Goal: Task Accomplishment & Management: Manage account settings

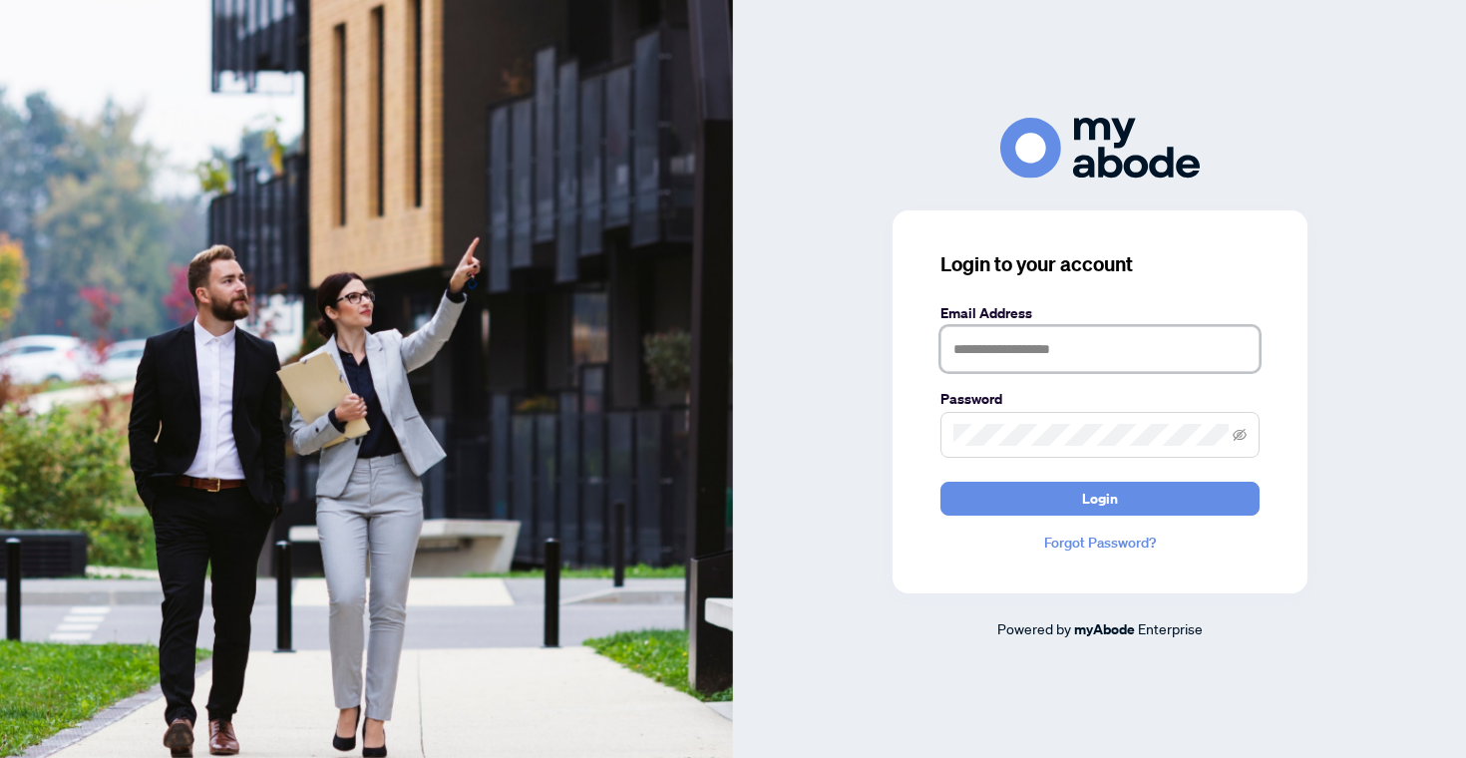
click at [963, 347] on input "text" at bounding box center [1100, 349] width 319 height 46
type input "**********"
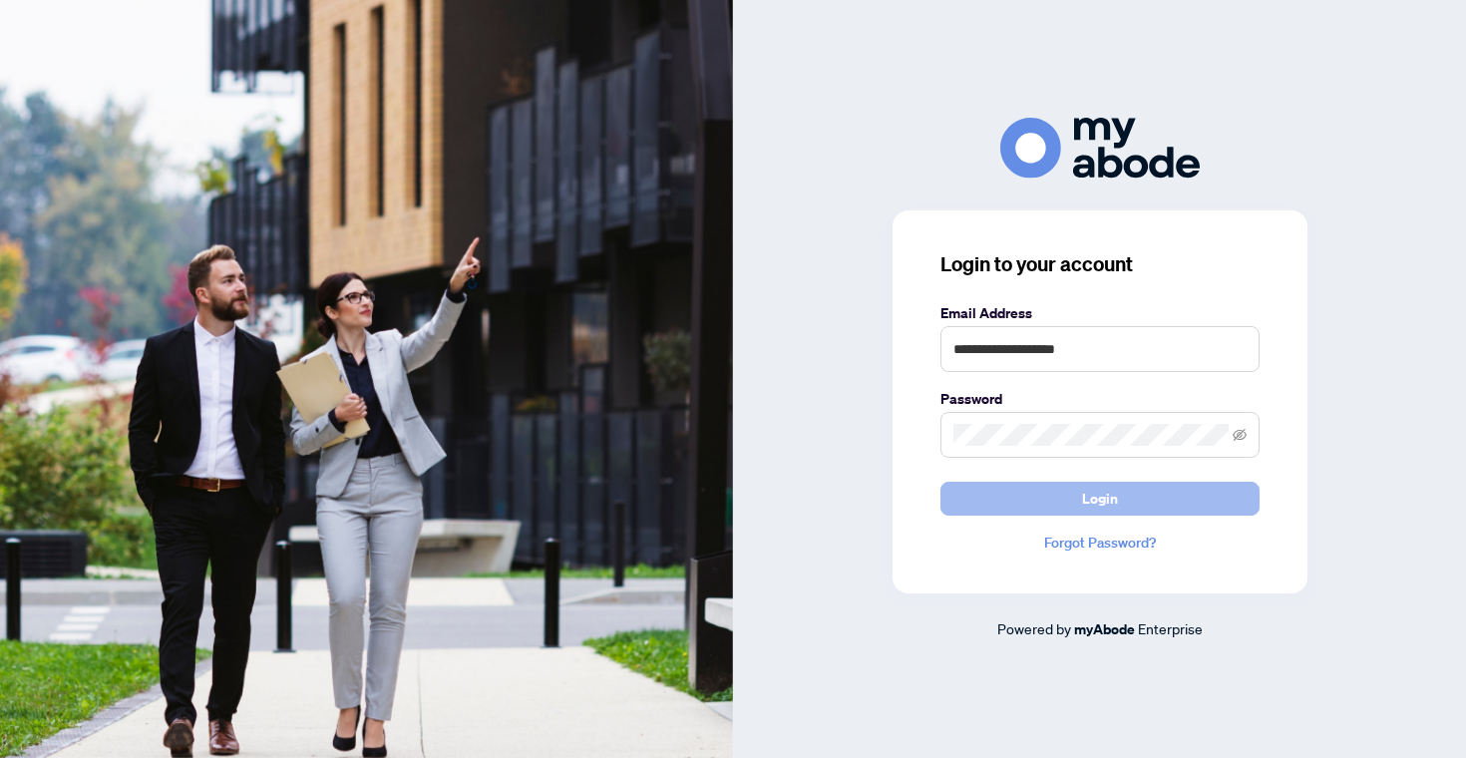
click at [1094, 502] on span "Login" at bounding box center [1100, 499] width 36 height 32
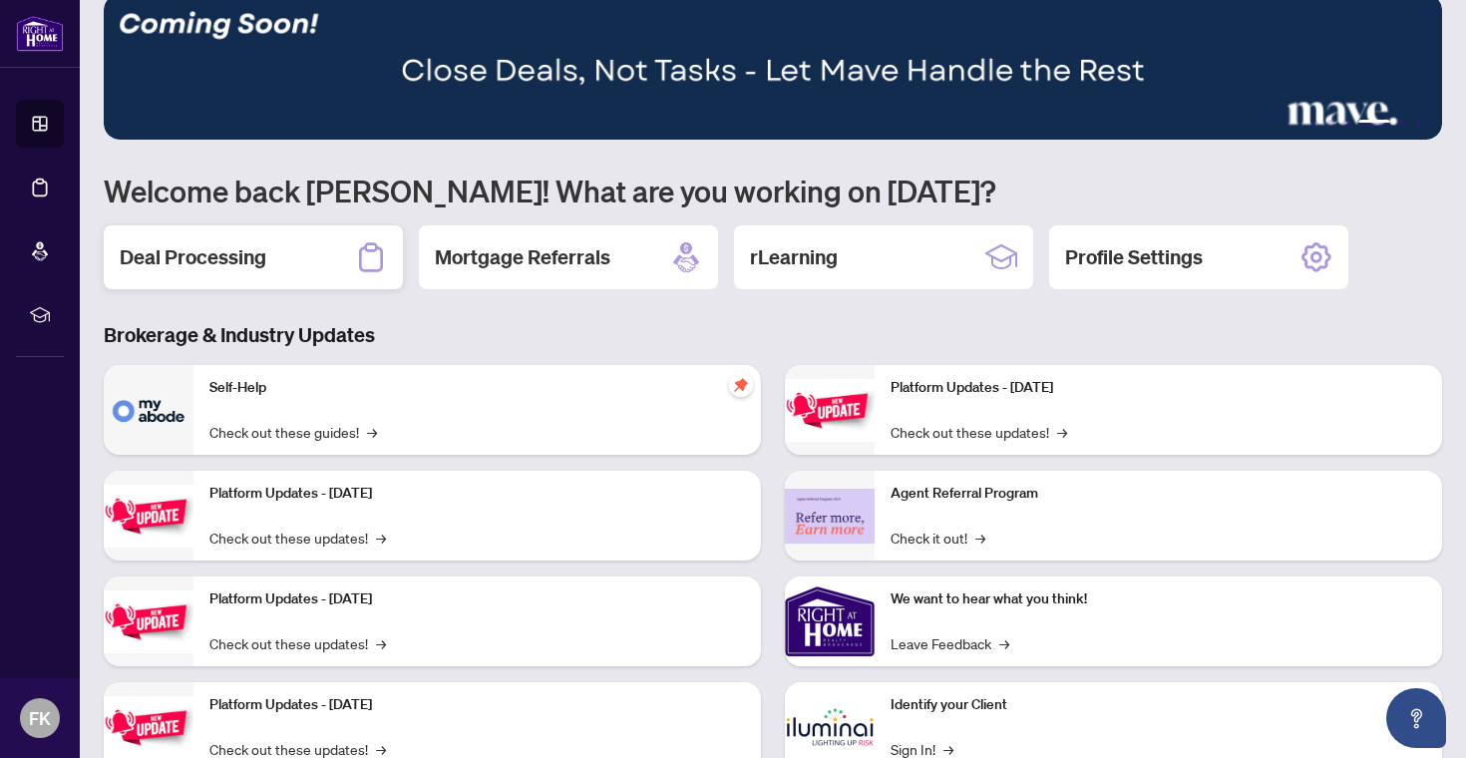
scroll to position [33, 0]
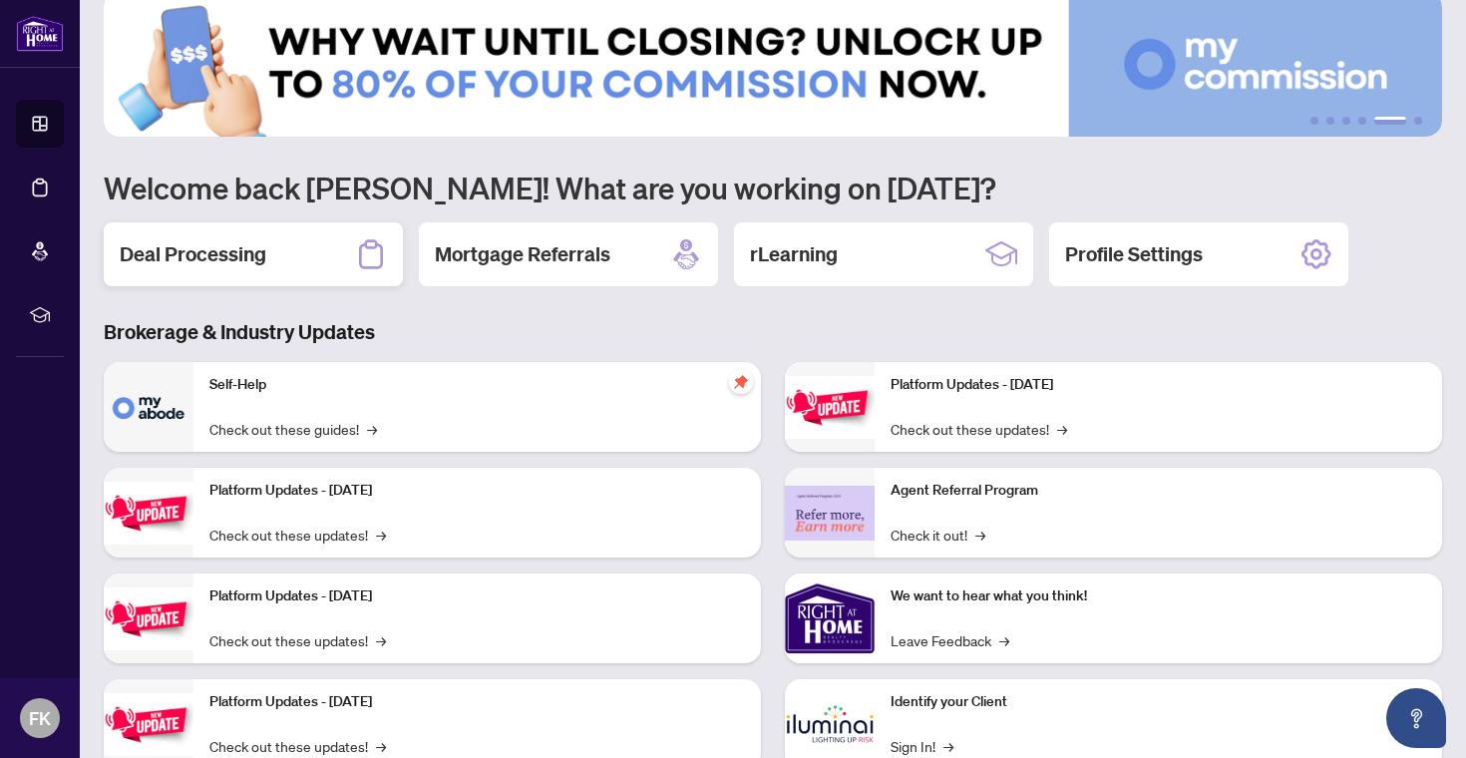
click at [268, 255] on div "Deal Processing" at bounding box center [253, 254] width 299 height 64
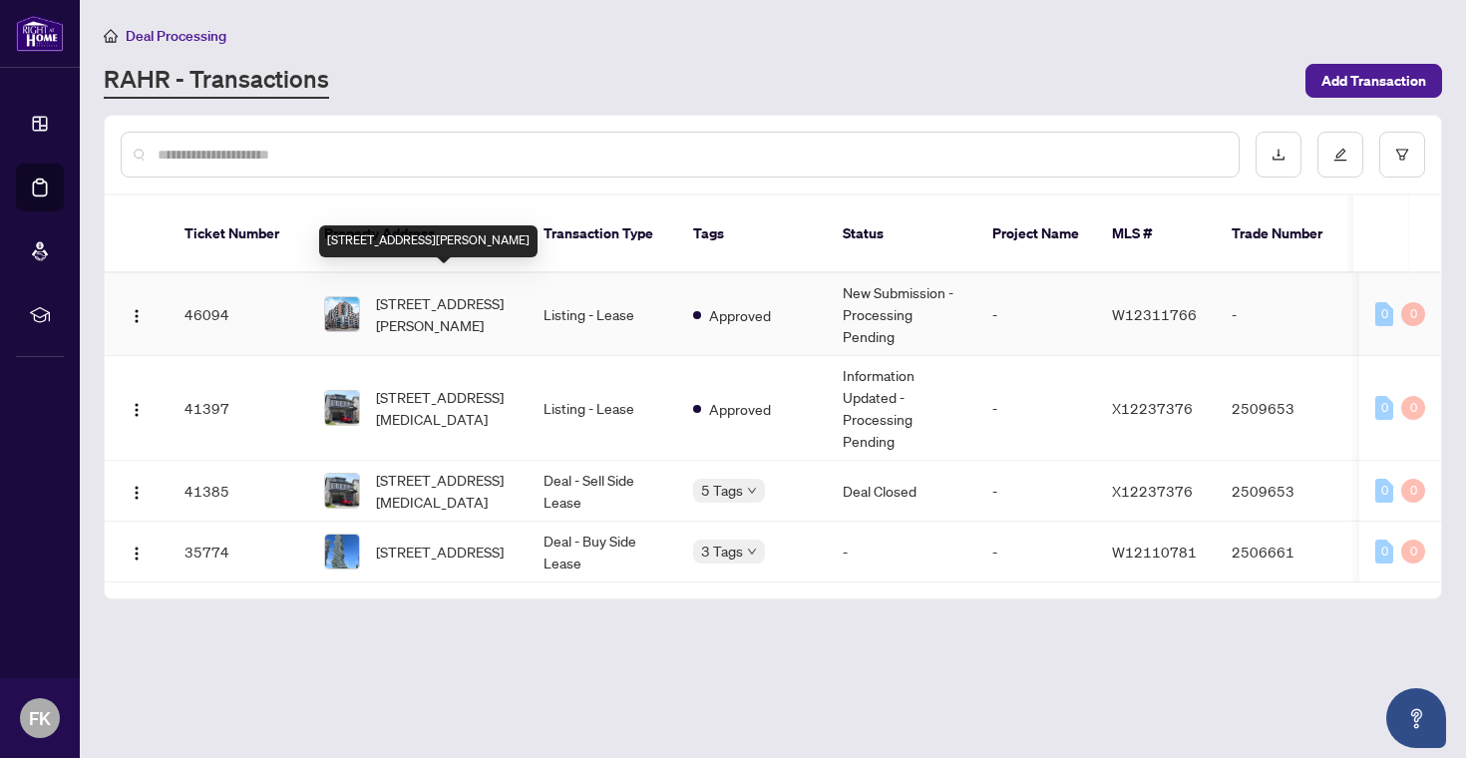
click at [388, 292] on span "[STREET_ADDRESS][PERSON_NAME]" at bounding box center [444, 314] width 136 height 44
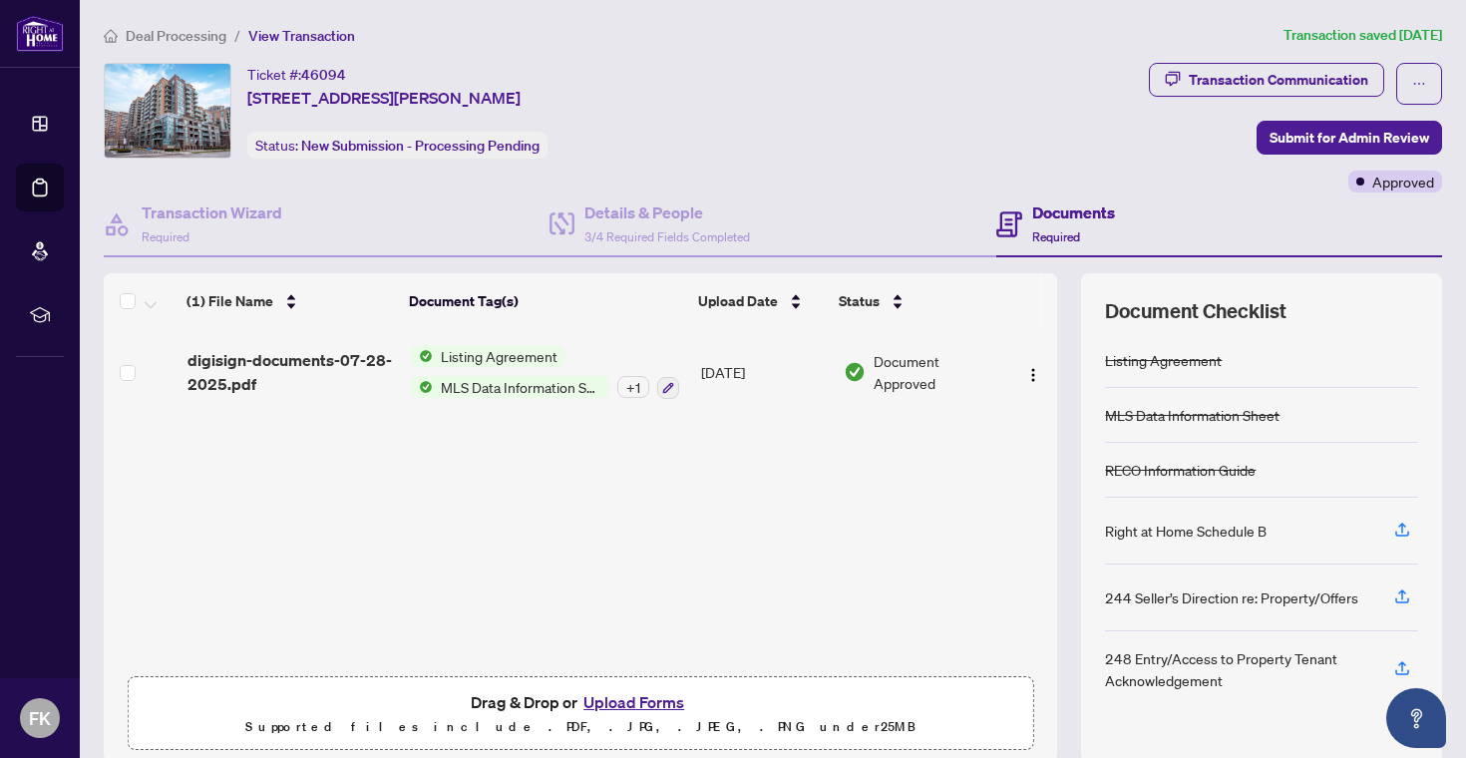
click at [658, 704] on button "Upload Forms" at bounding box center [634, 702] width 113 height 26
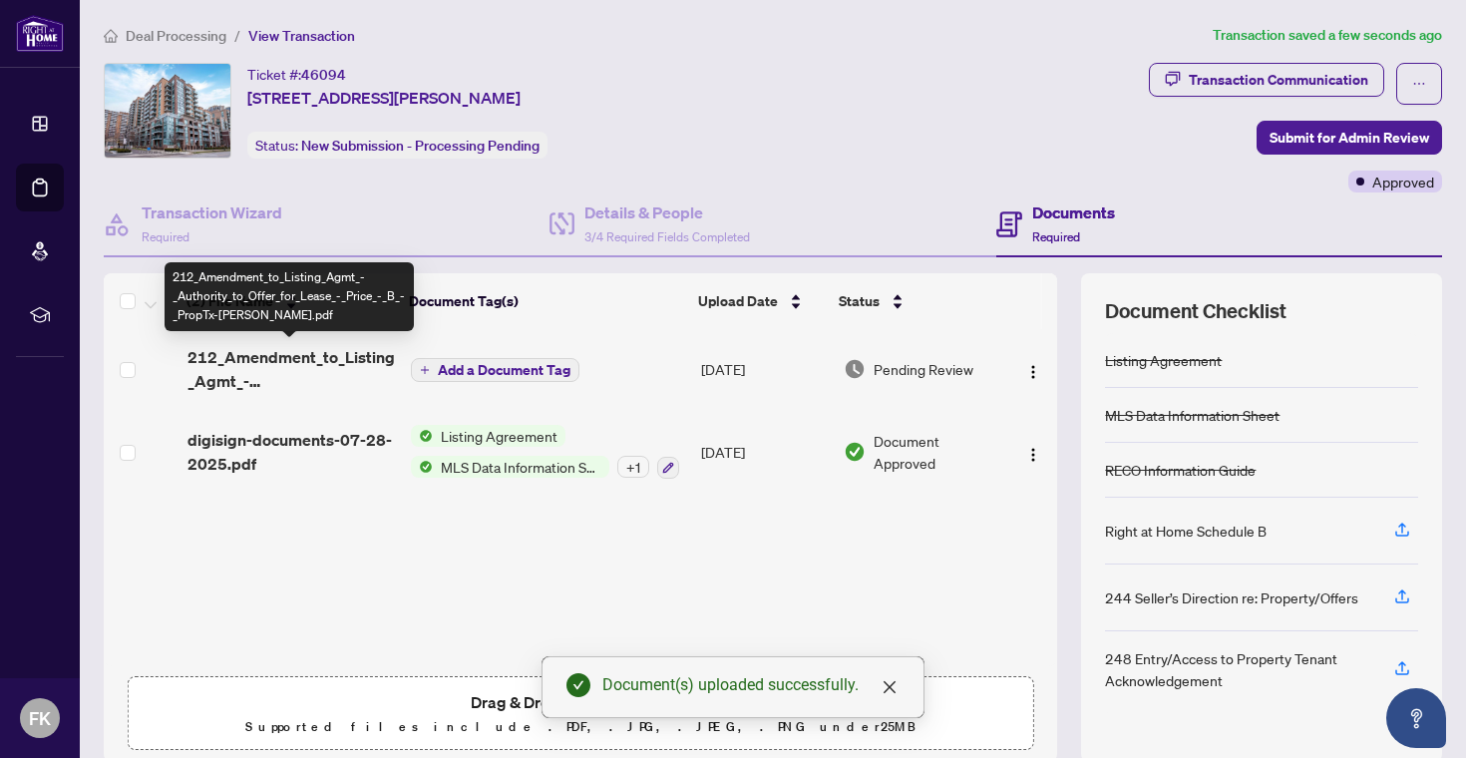
click at [266, 355] on span "212_Amendment_to_Listing_Agmt_-_Authority_to_Offer_for_Lease_-_Price_-_B_-_Prop…" at bounding box center [292, 369] width 208 height 48
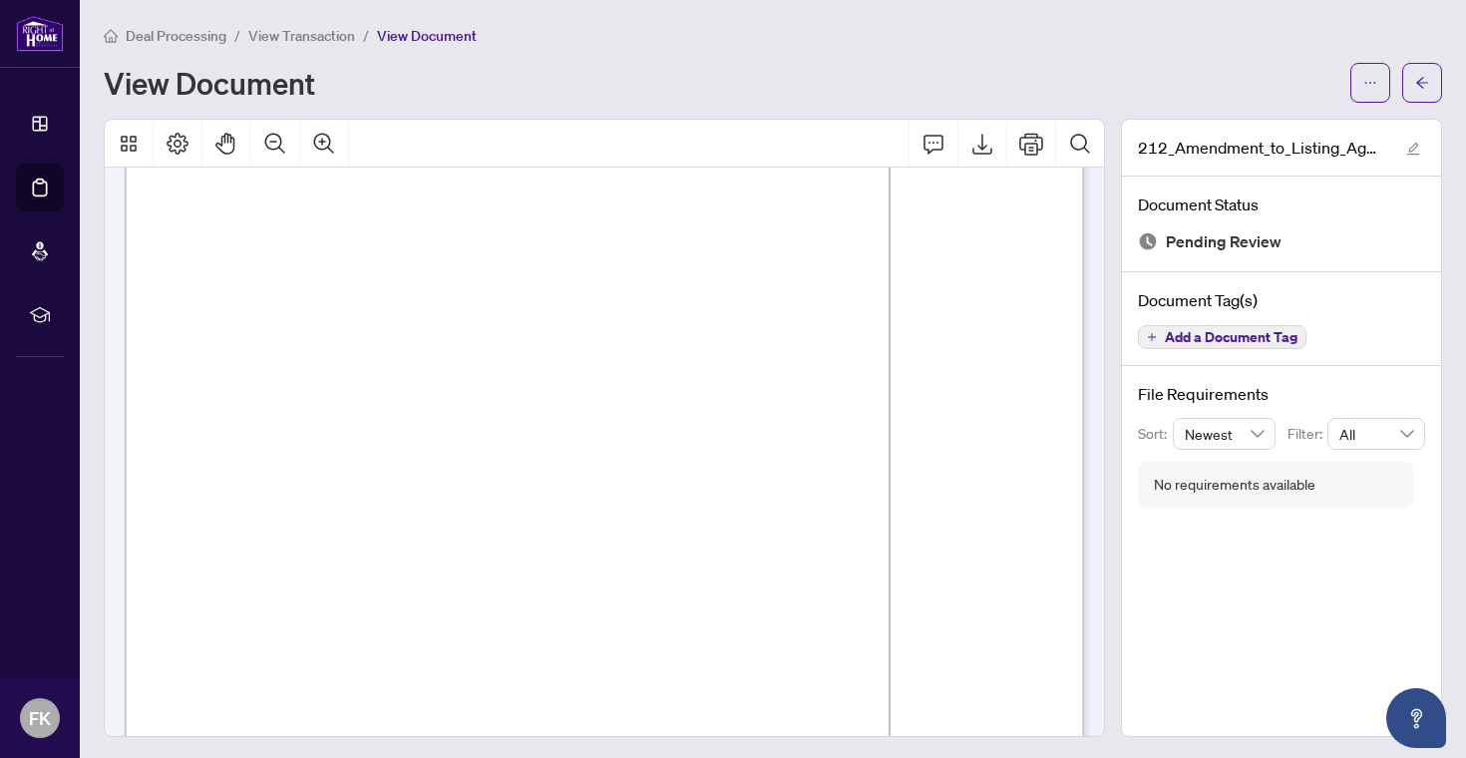
scroll to position [219, 0]
click at [1426, 88] on icon "arrow-left" at bounding box center [1423, 83] width 14 height 14
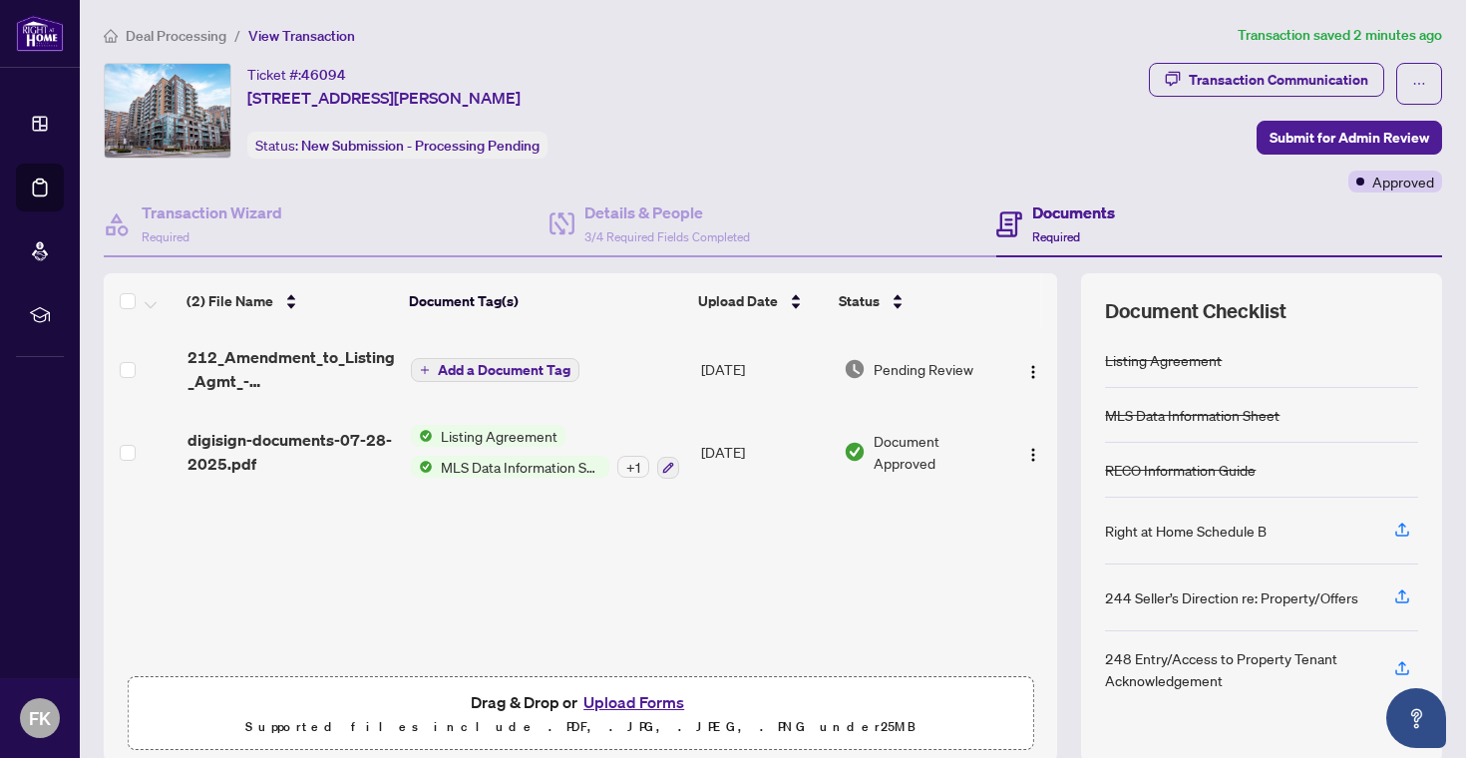
click at [632, 703] on button "Upload Forms" at bounding box center [634, 702] width 113 height 26
